Goal: Browse casually

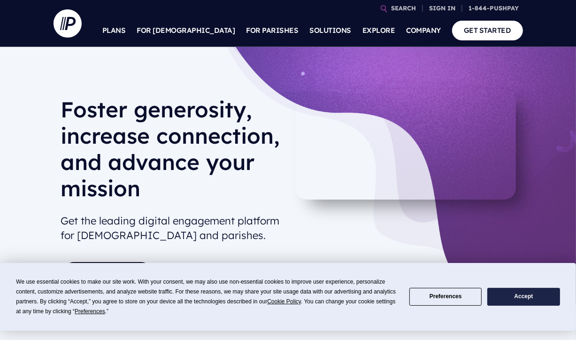
click at [514, 298] on button "Accept" at bounding box center [523, 297] width 72 height 18
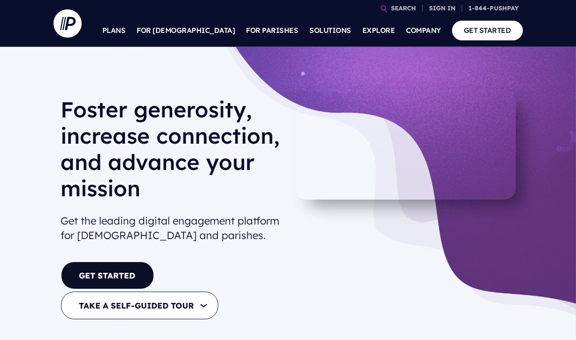
click at [312, 167] on video at bounding box center [405, 144] width 220 height 110
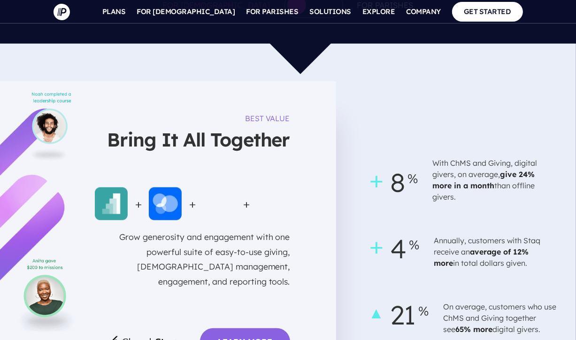
scroll to position [671, 0]
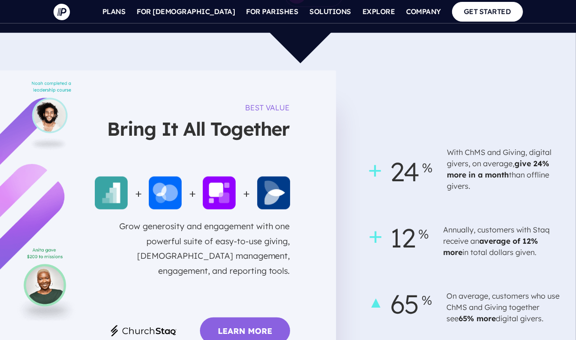
click at [327, 132] on div "BEST VALUE Bring It All Together + + + Grow generosity and engagement with one …" at bounding box center [168, 234] width 336 height 329
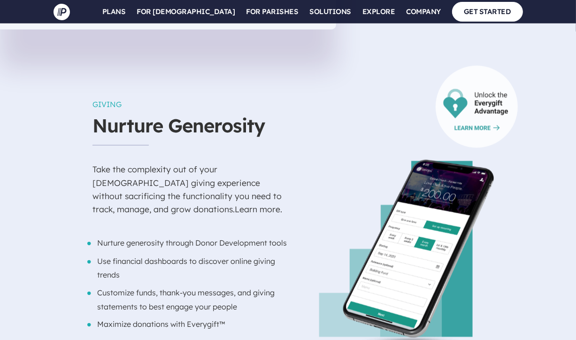
scroll to position [1043, 0]
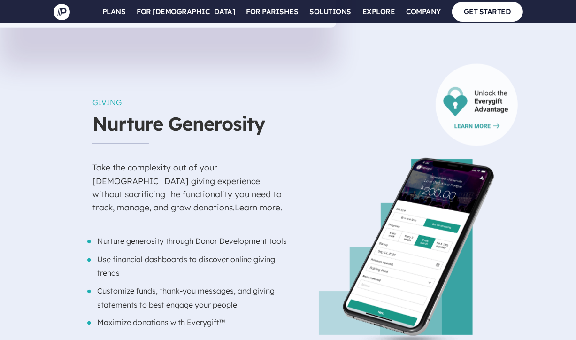
click at [315, 88] on div at bounding box center [405, 200] width 235 height 296
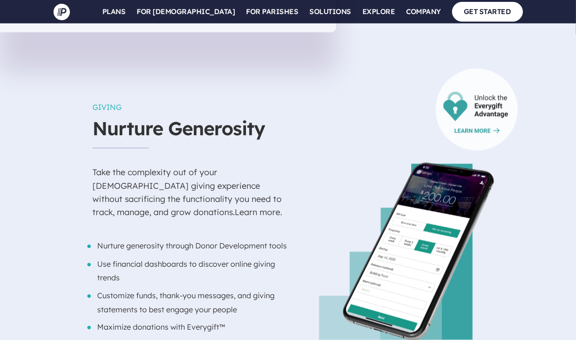
scroll to position [1041, 0]
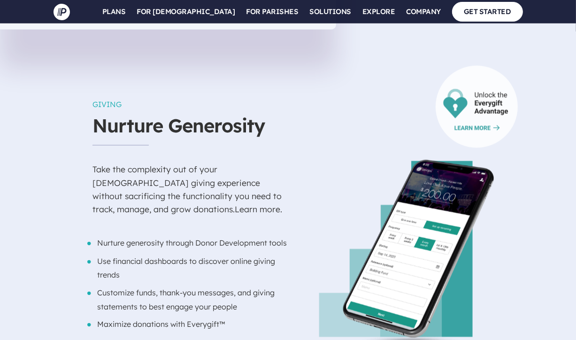
click at [288, 228] on div at bounding box center [405, 201] width 235 height 296
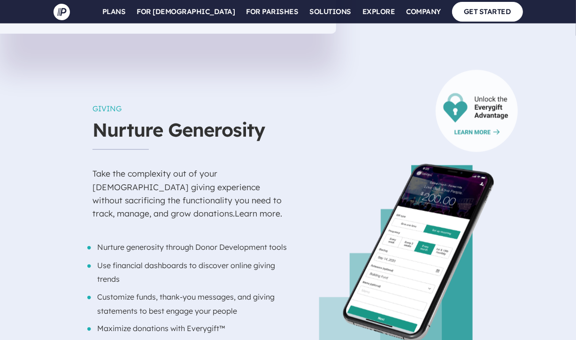
scroll to position [1046, 0]
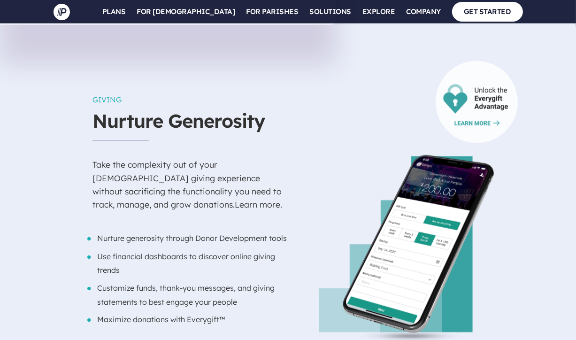
click at [334, 221] on div at bounding box center [405, 197] width 235 height 296
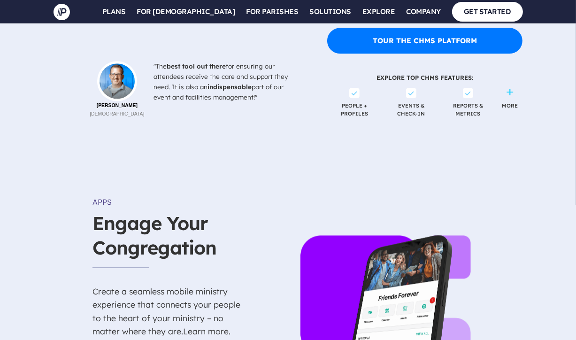
scroll to position [1828, 0]
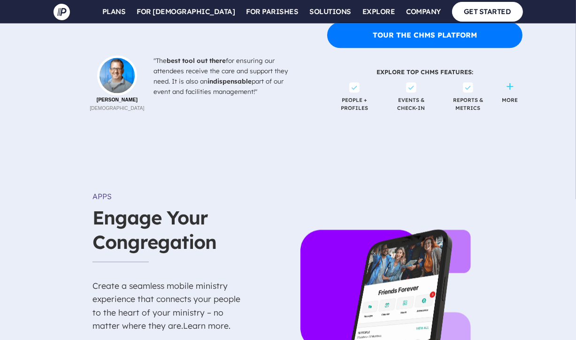
click at [334, 114] on div at bounding box center [386, 278] width 274 height 328
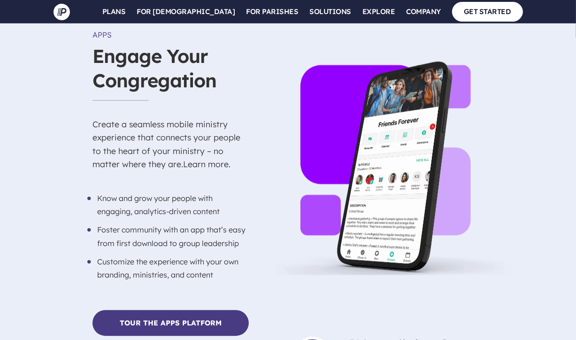
scroll to position [1989, 0]
click at [282, 221] on div at bounding box center [386, 190] width 274 height 328
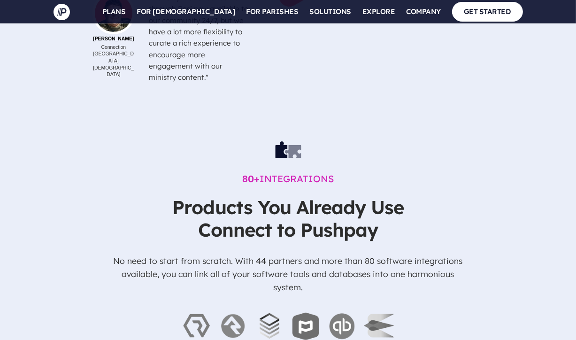
scroll to position [3163, 0]
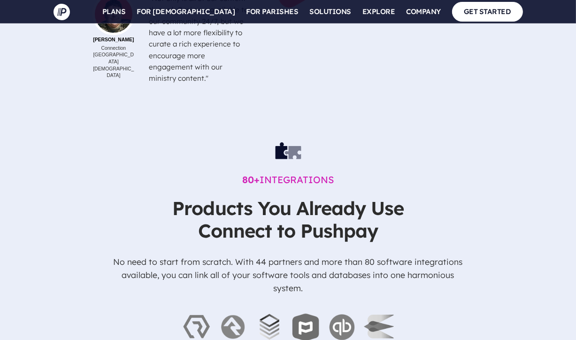
click at [448, 126] on div "80+ INTEGRATIONS Products You Already Use Connect to Pushpay No need to start f…" at bounding box center [288, 260] width 352 height 281
click at [465, 218] on div "VIDEO Professional Livestreaming Solution Resi's reliable livestreaming service…" at bounding box center [288, 85] width 576 height 663
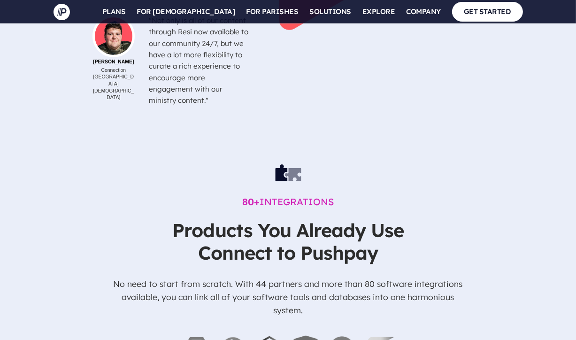
scroll to position [3133, 0]
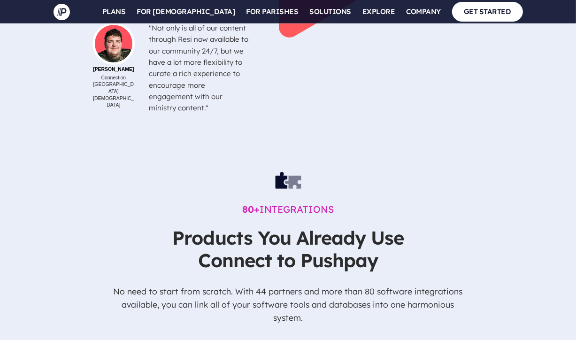
click at [447, 149] on h2 "80+ INTEGRATIONS" at bounding box center [288, 185] width 352 height 73
